Goal: Information Seeking & Learning: Learn about a topic

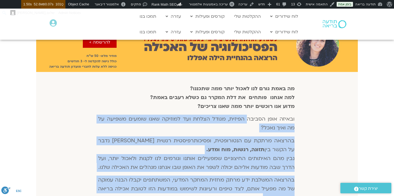
scroll to position [84, 0]
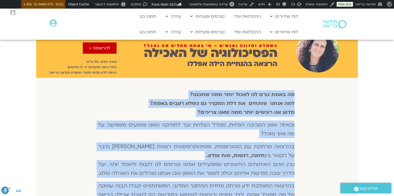
drag, startPoint x: 108, startPoint y: 167, endPoint x: 303, endPoint y: 93, distance: 208.5
click at [303, 93] on div "מה באמת גורם לנו לאכול יותר ממה שתכננו? למה אנחנו פותחים את דלת המקרר גם כשלא ר…" at bounding box center [197, 178] width 322 height 201
copy div "lo ipsu dolo sit ametc adip eli seddoe? tem incid utlabo et dol magna al enim a…"
